Goal: Information Seeking & Learning: Learn about a topic

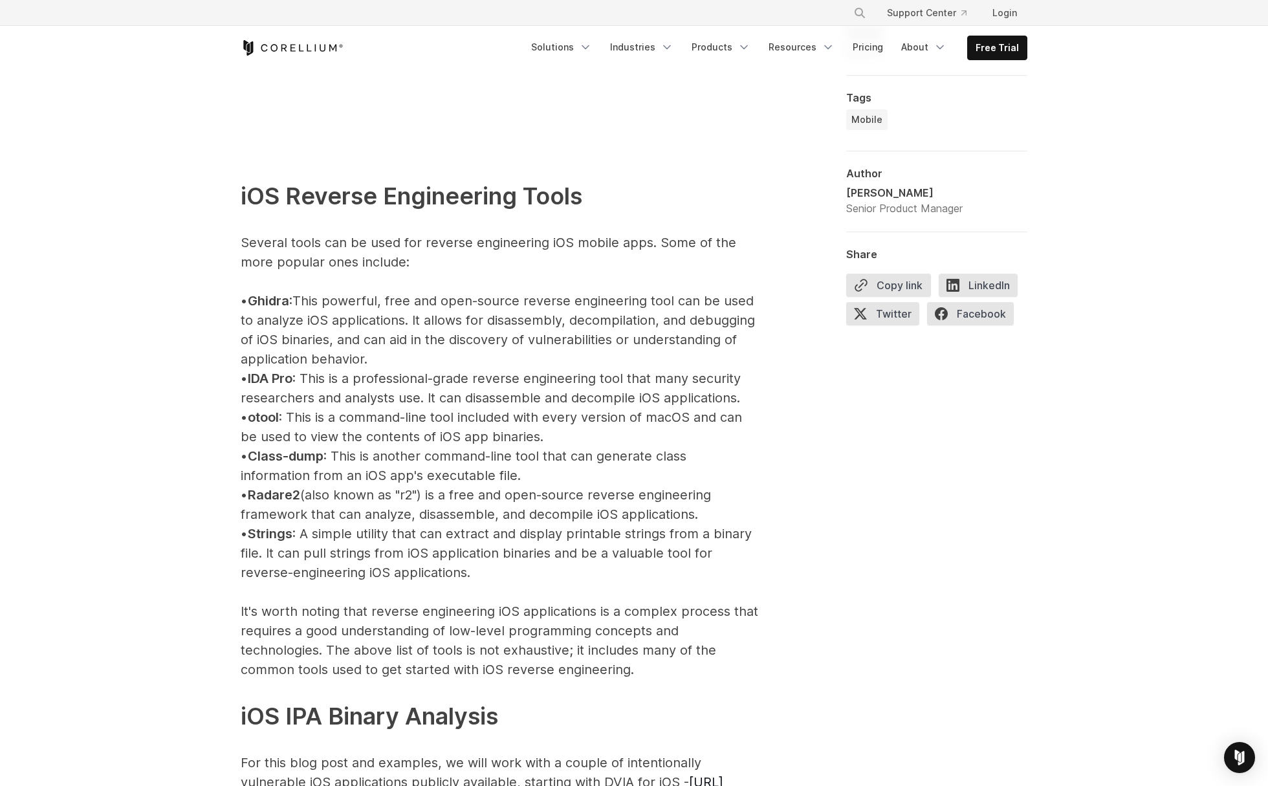
click at [279, 297] on span "Ghidra" at bounding box center [268, 301] width 41 height 16
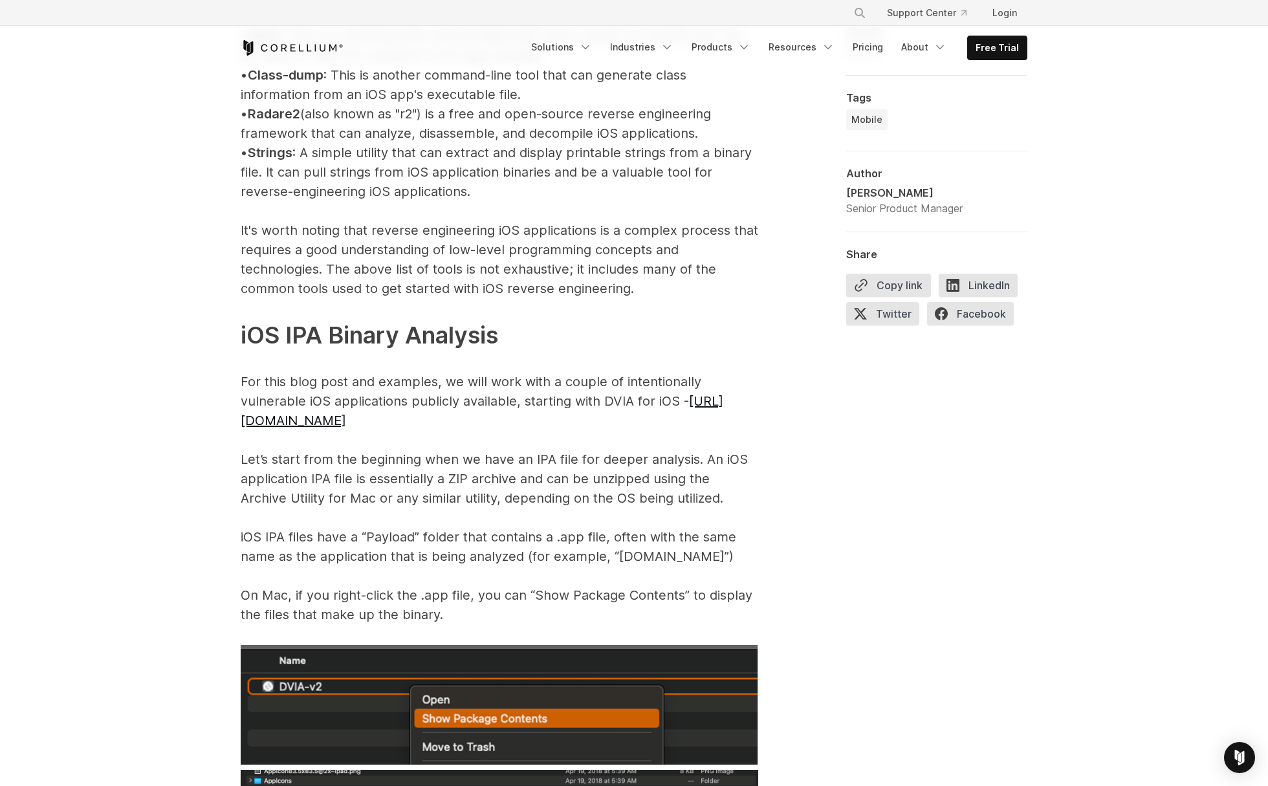
scroll to position [1723, 0]
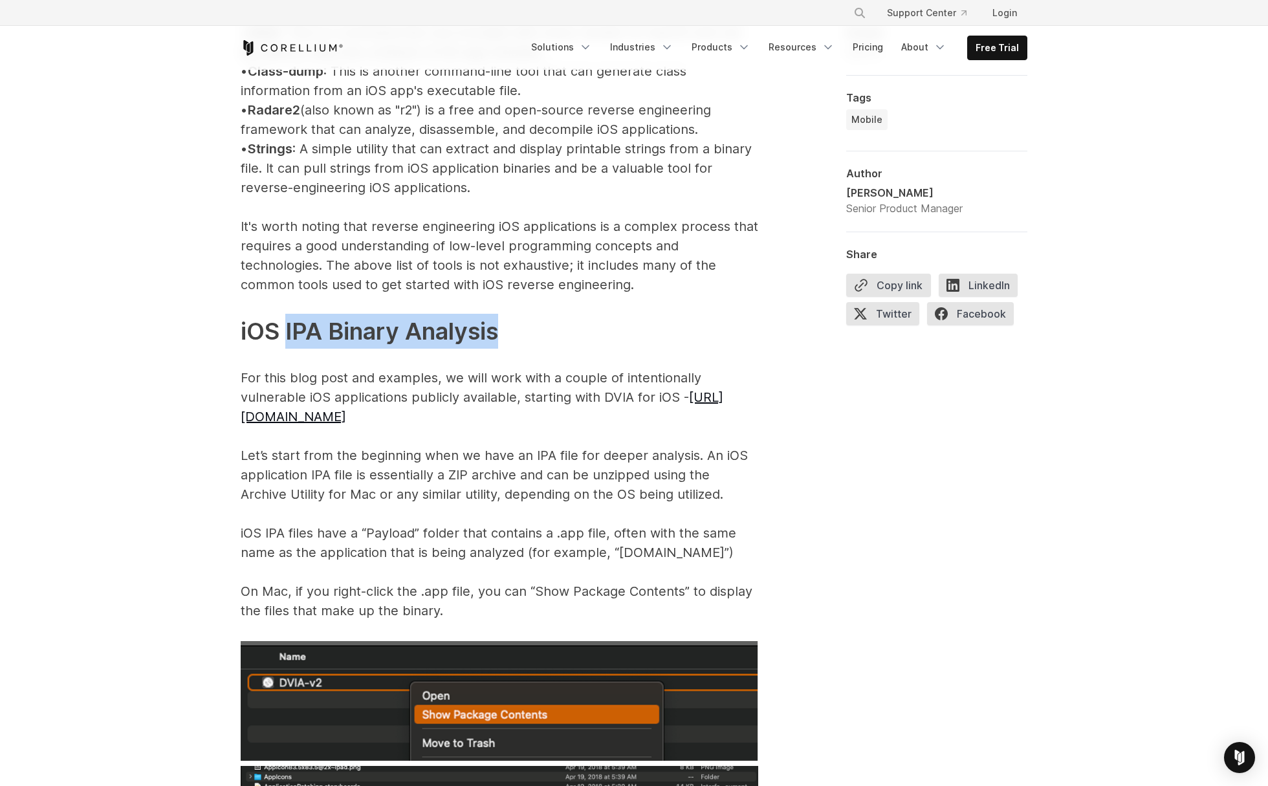
drag, startPoint x: 561, startPoint y: 335, endPoint x: 208, endPoint y: 349, distance: 352.8
click at [284, 333] on p "iOS Reverse Engineering Tools Several tools can be used for reverse engineering…" at bounding box center [500, 188] width 518 height 866
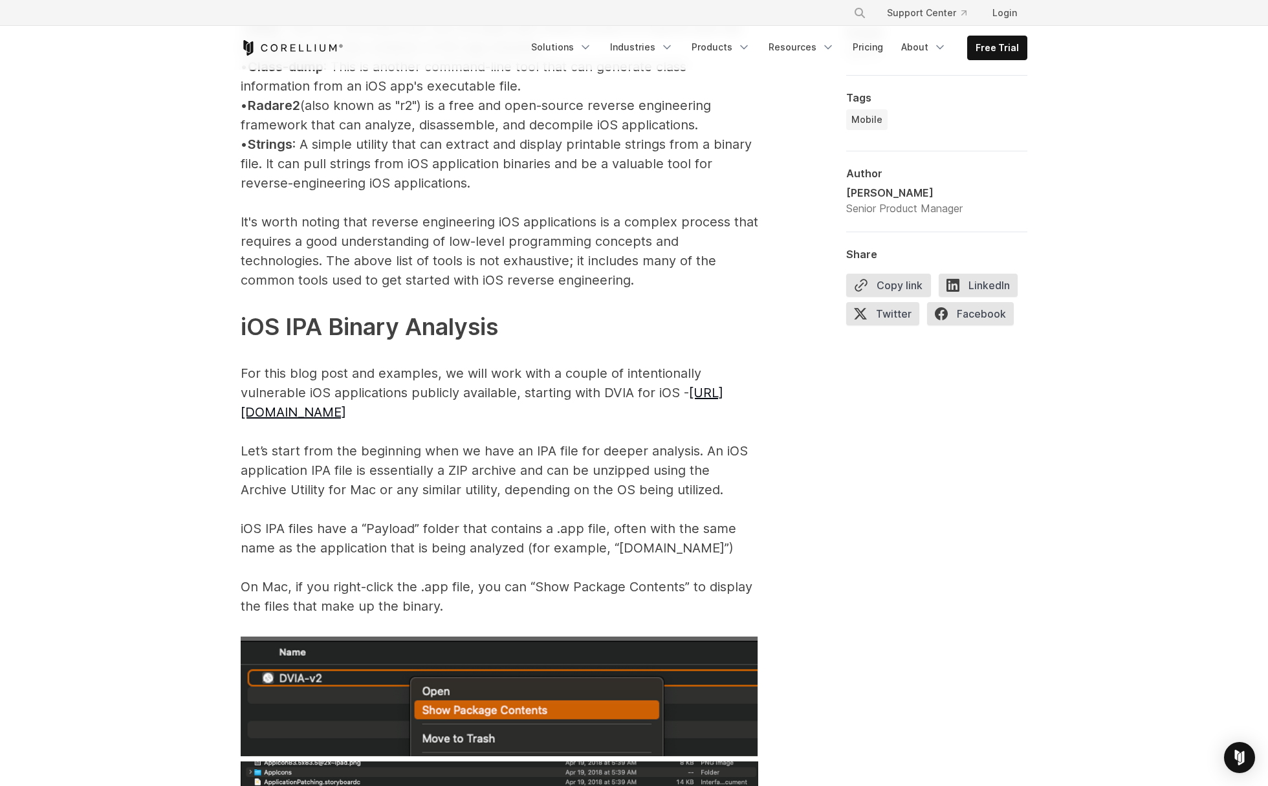
scroll to position [1729, 0]
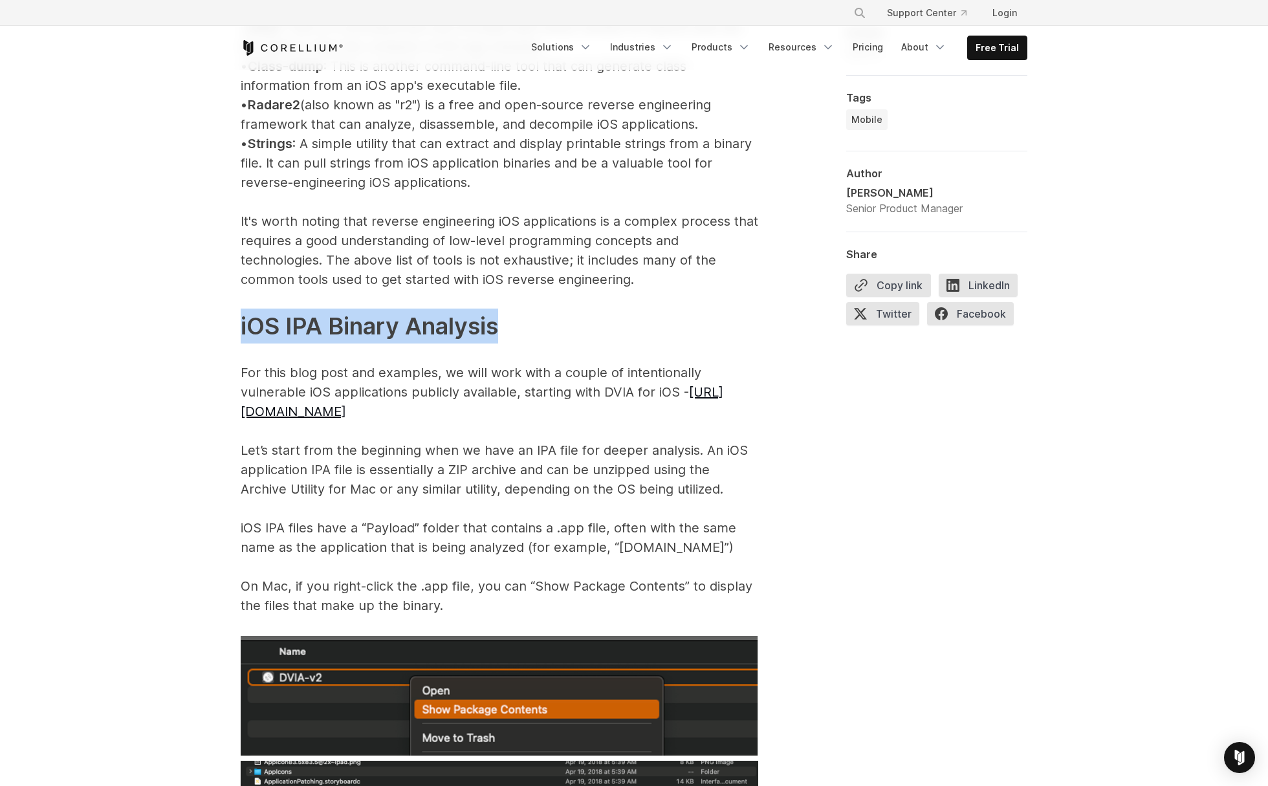
drag, startPoint x: 241, startPoint y: 320, endPoint x: 562, endPoint y: 334, distance: 321.2
click at [562, 334] on p "iOS Reverse Engineering Tools Several tools can be used for reverse engineering…" at bounding box center [500, 183] width 518 height 866
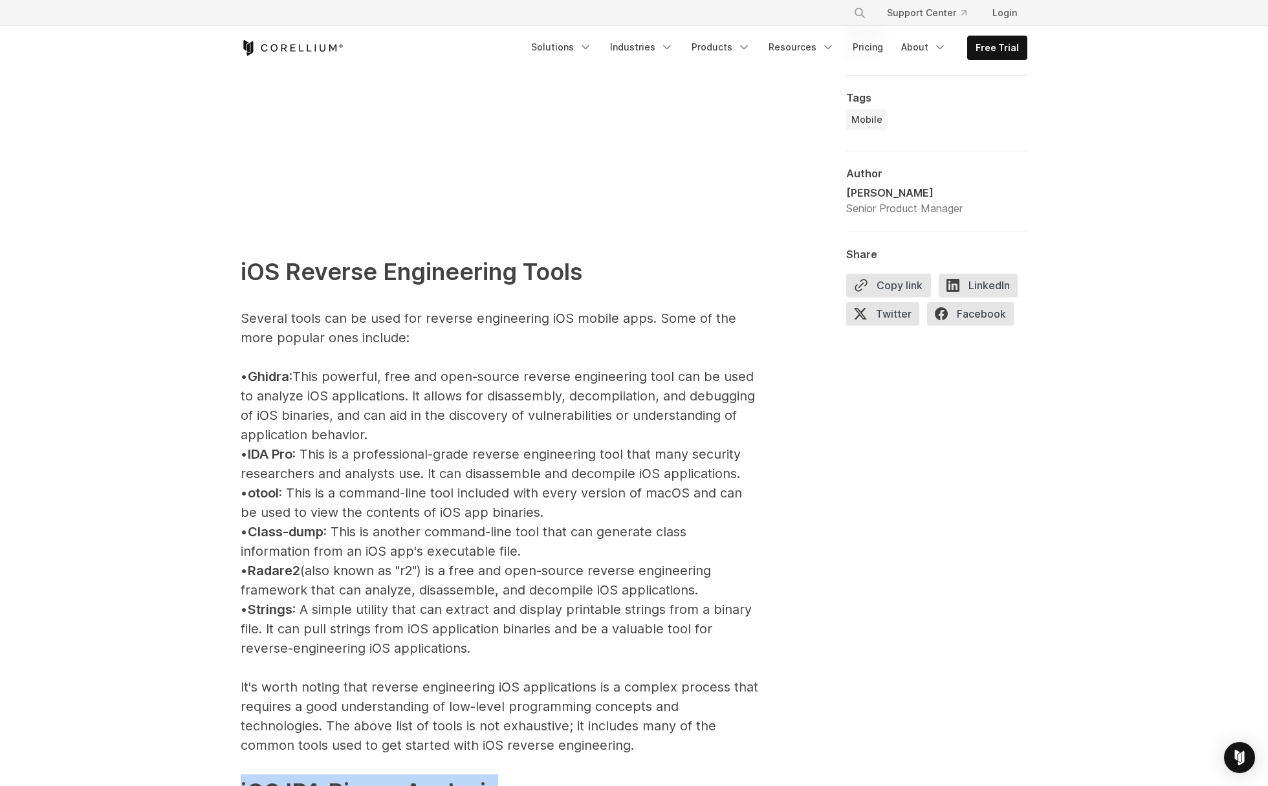
scroll to position [1276, 0]
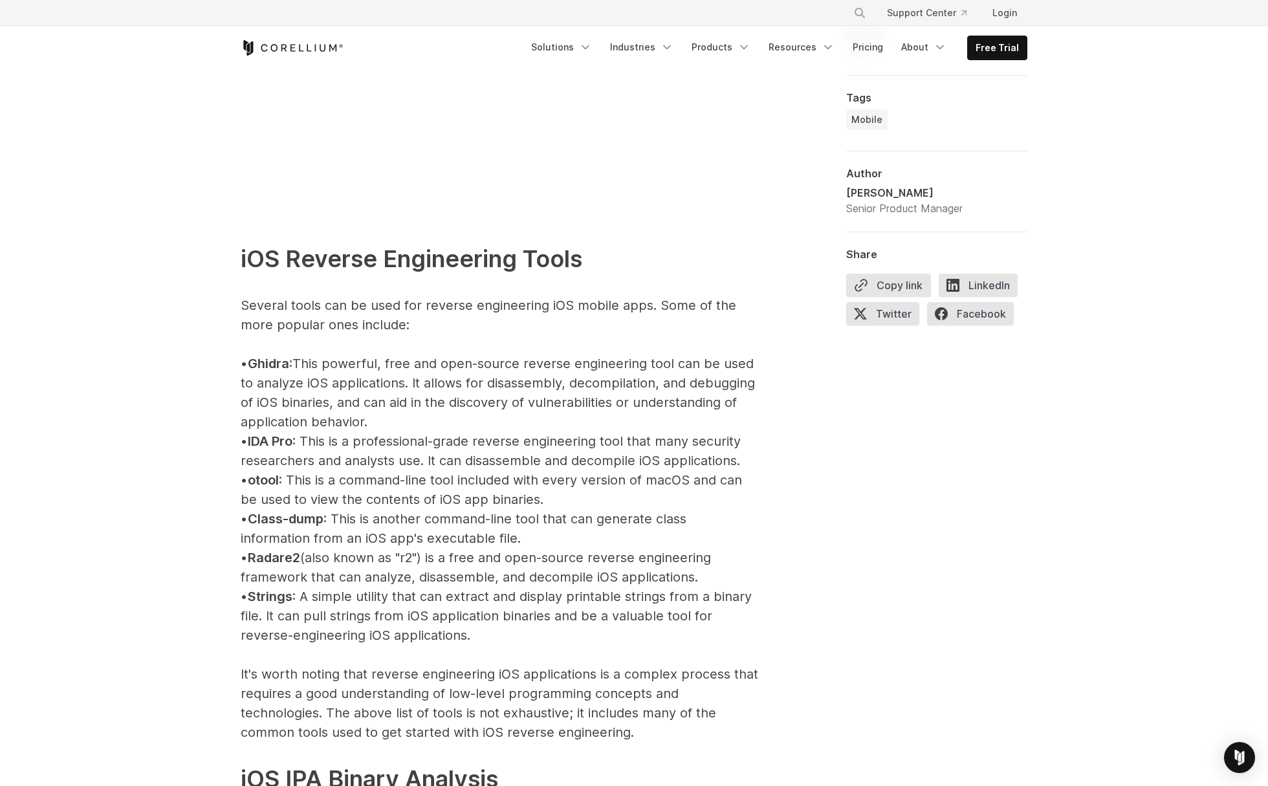
click at [300, 573] on p "iOS Reverse Engineering Tools Several tools can be used for reverse engineering…" at bounding box center [500, 635] width 518 height 866
click at [296, 563] on span "Radare2" at bounding box center [274, 558] width 52 height 16
copy span "Radare2"
click at [279, 365] on span "Ghidra" at bounding box center [268, 364] width 41 height 16
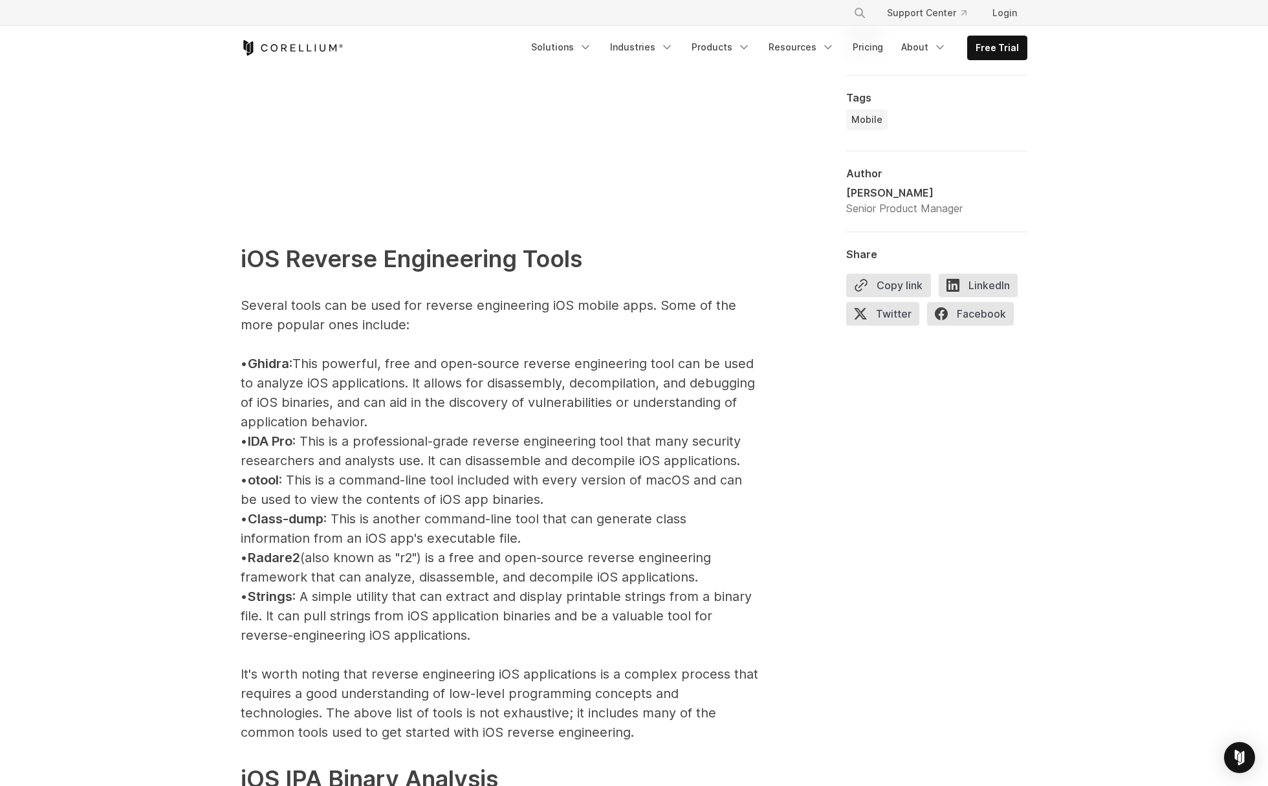
click at [279, 365] on span "Ghidra" at bounding box center [268, 364] width 41 height 16
copy span "Ghidra"
